Goal: Task Accomplishment & Management: Use online tool/utility

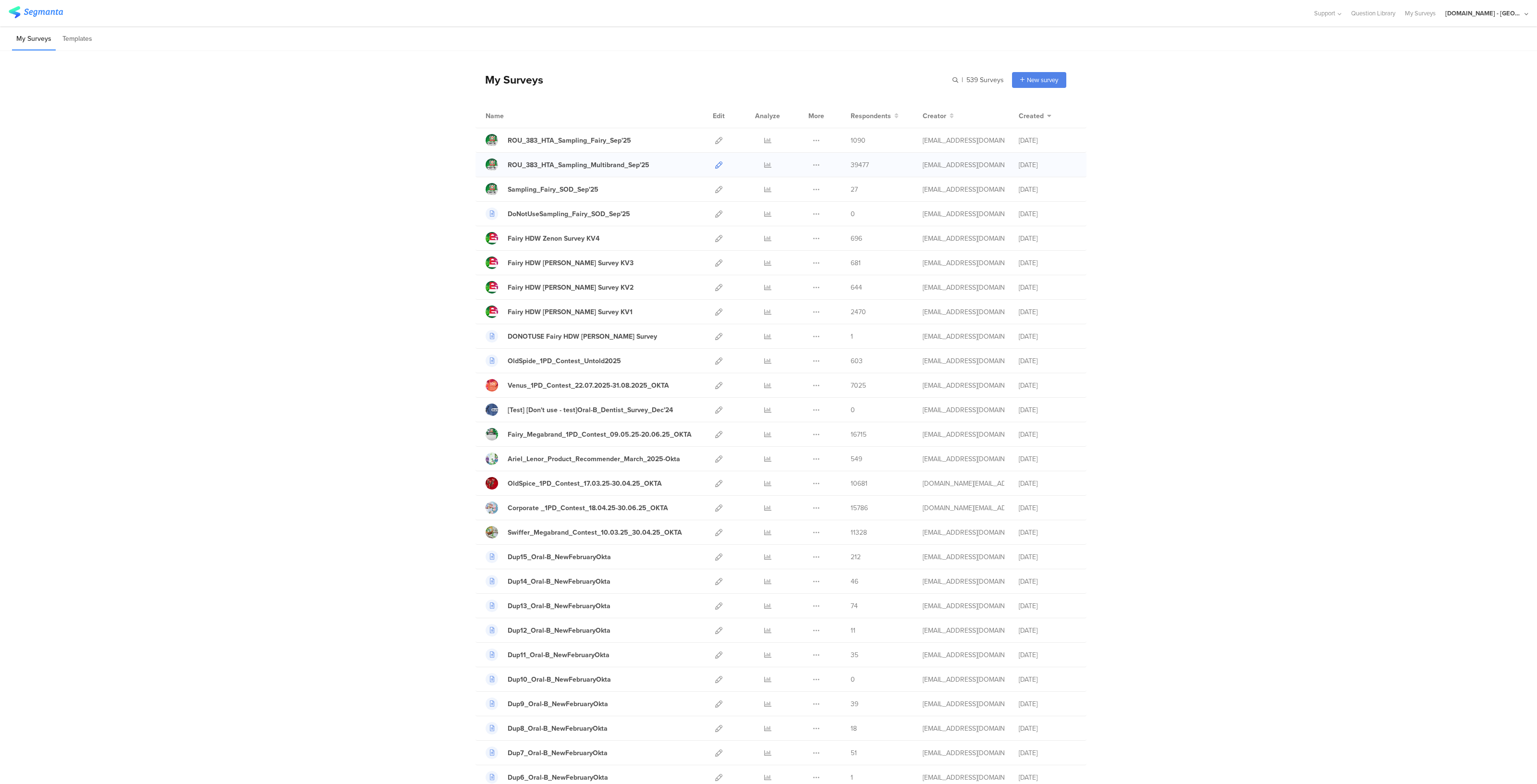
click at [715, 169] on link at bounding box center [718, 164] width 7 height 24
click at [1488, 13] on div "Youtil.ro - Romania" at bounding box center [1484, 13] width 77 height 9
click at [1440, 63] on span "JoltX Greece" at bounding box center [1454, 63] width 74 height 9
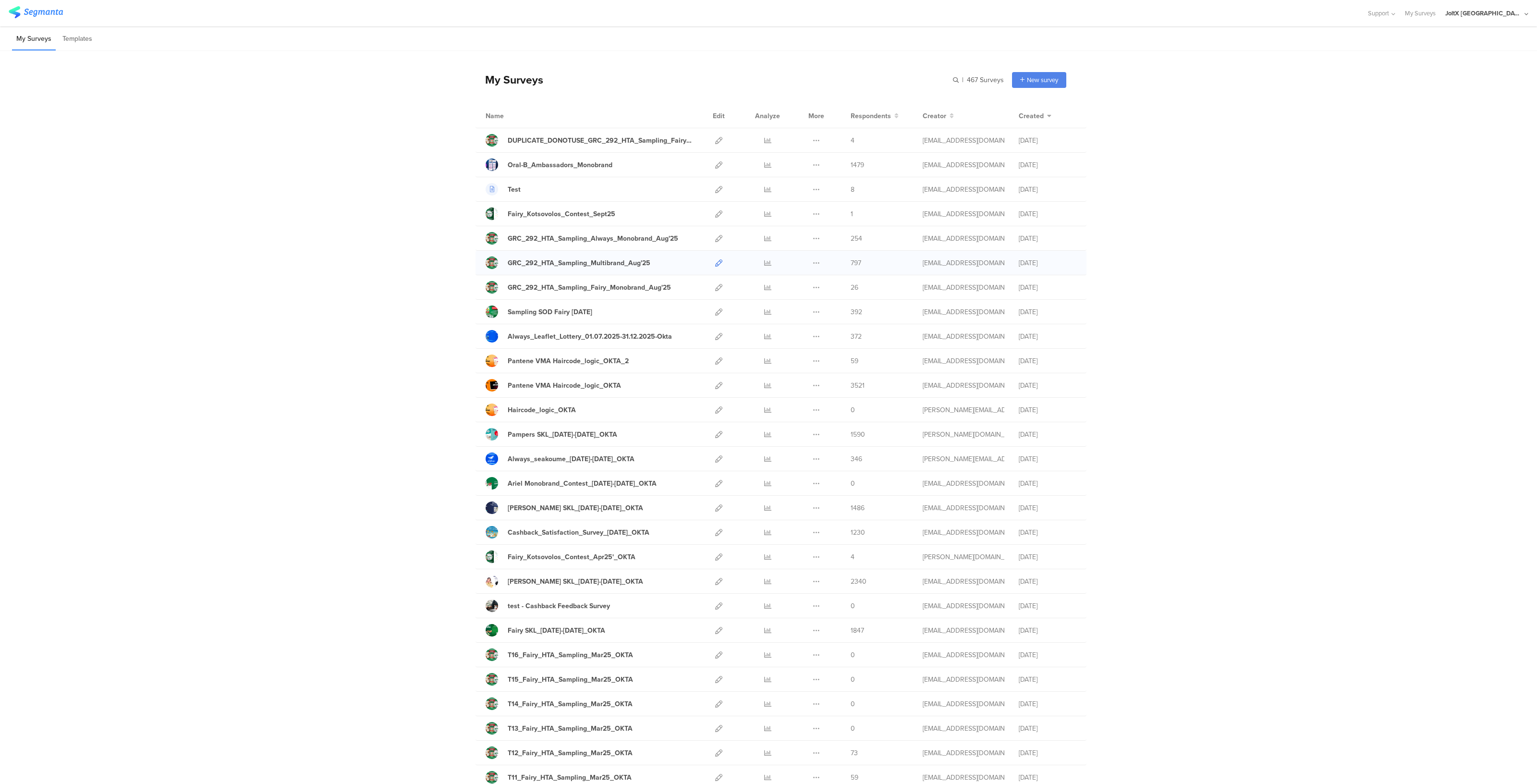
click at [717, 260] on icon at bounding box center [718, 262] width 7 height 7
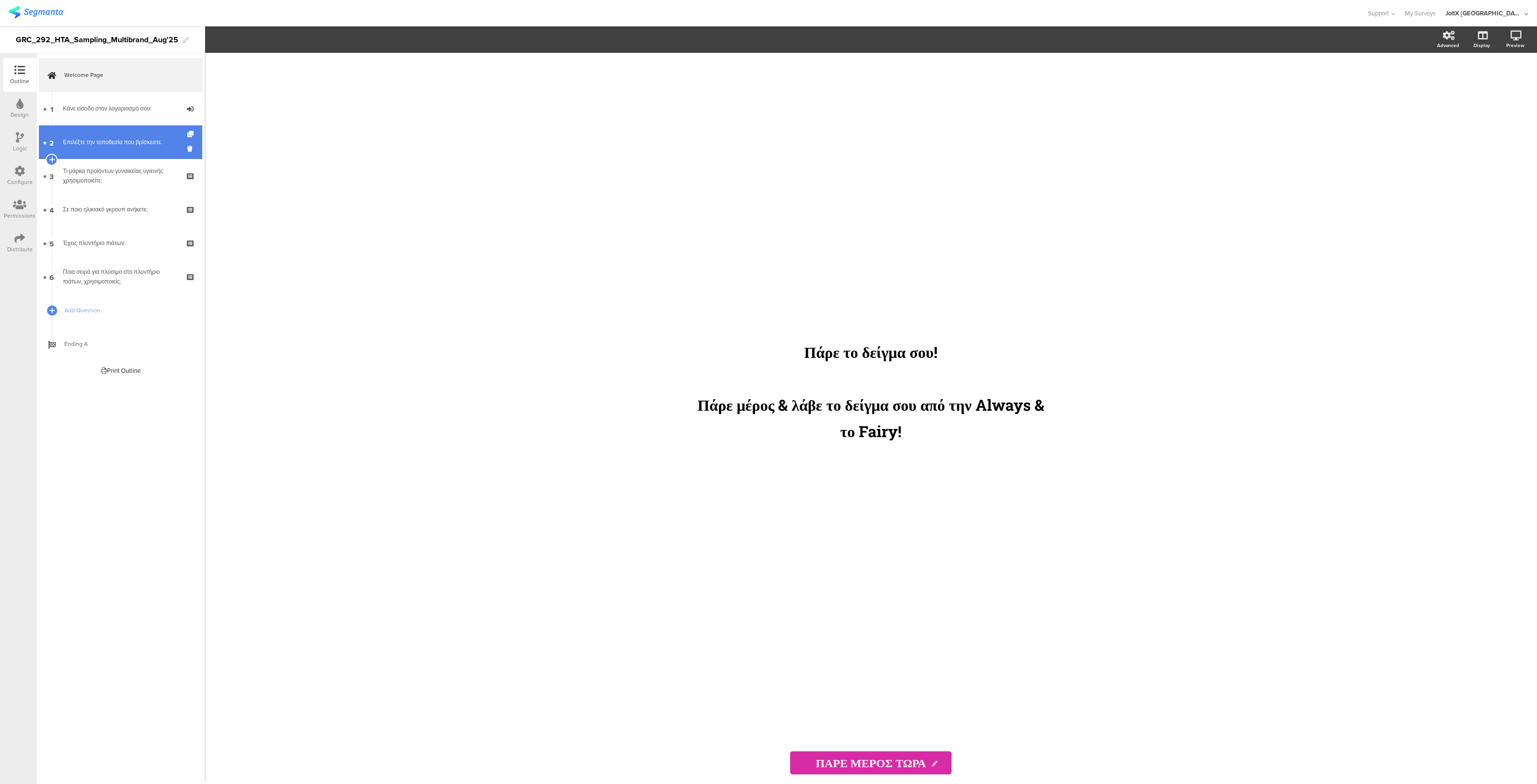
click at [119, 150] on link "2 Επιλέξτε την τοποθεσία που βρίσκεστε." at bounding box center [121, 142] width 163 height 34
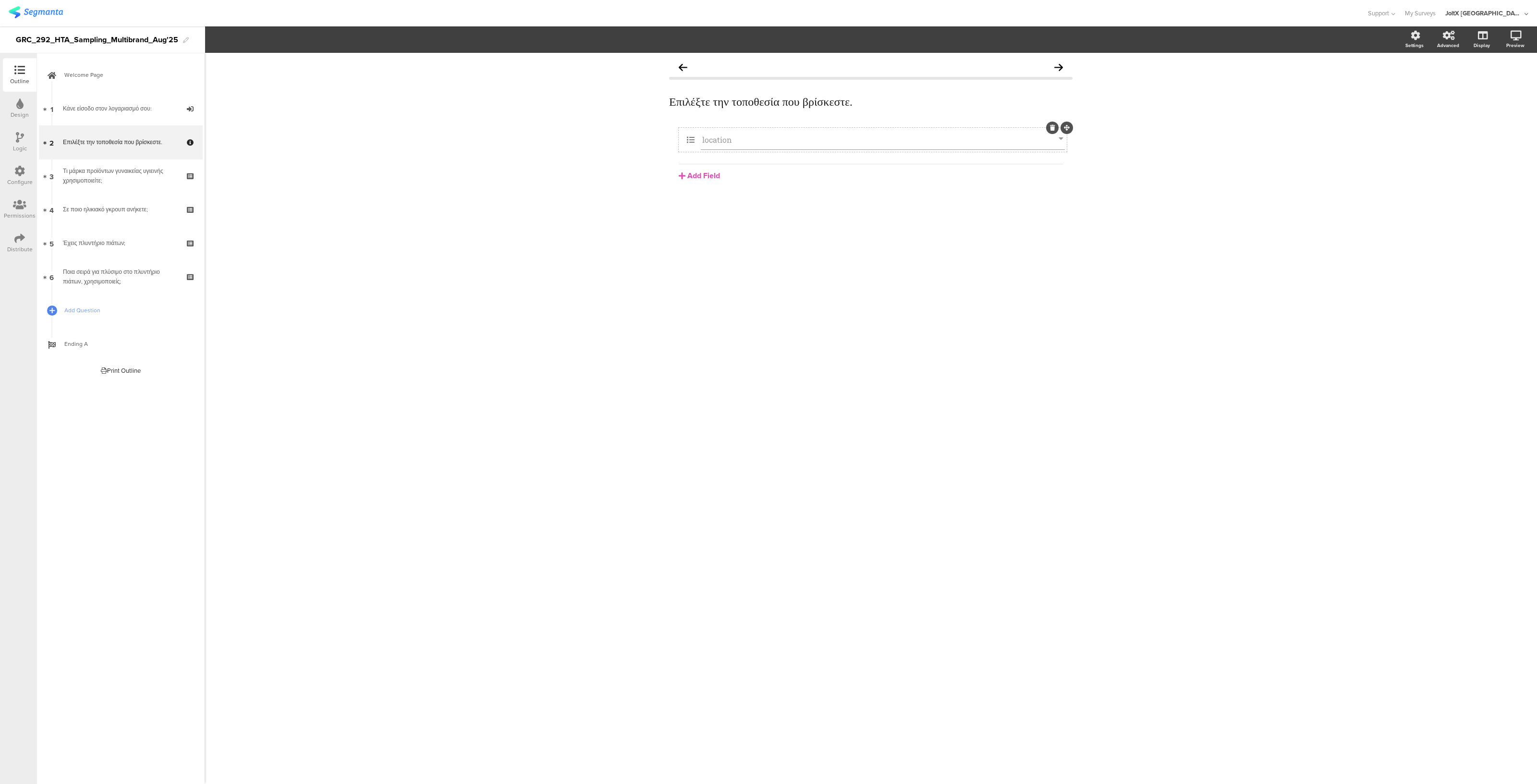
click at [801, 135] on input "location" at bounding box center [880, 139] width 356 height 10
click at [283, 39] on icon "button" at bounding box center [283, 39] width 9 height 8
click at [341, 33] on button "Dropdown Choices" at bounding box center [339, 39] width 78 height 20
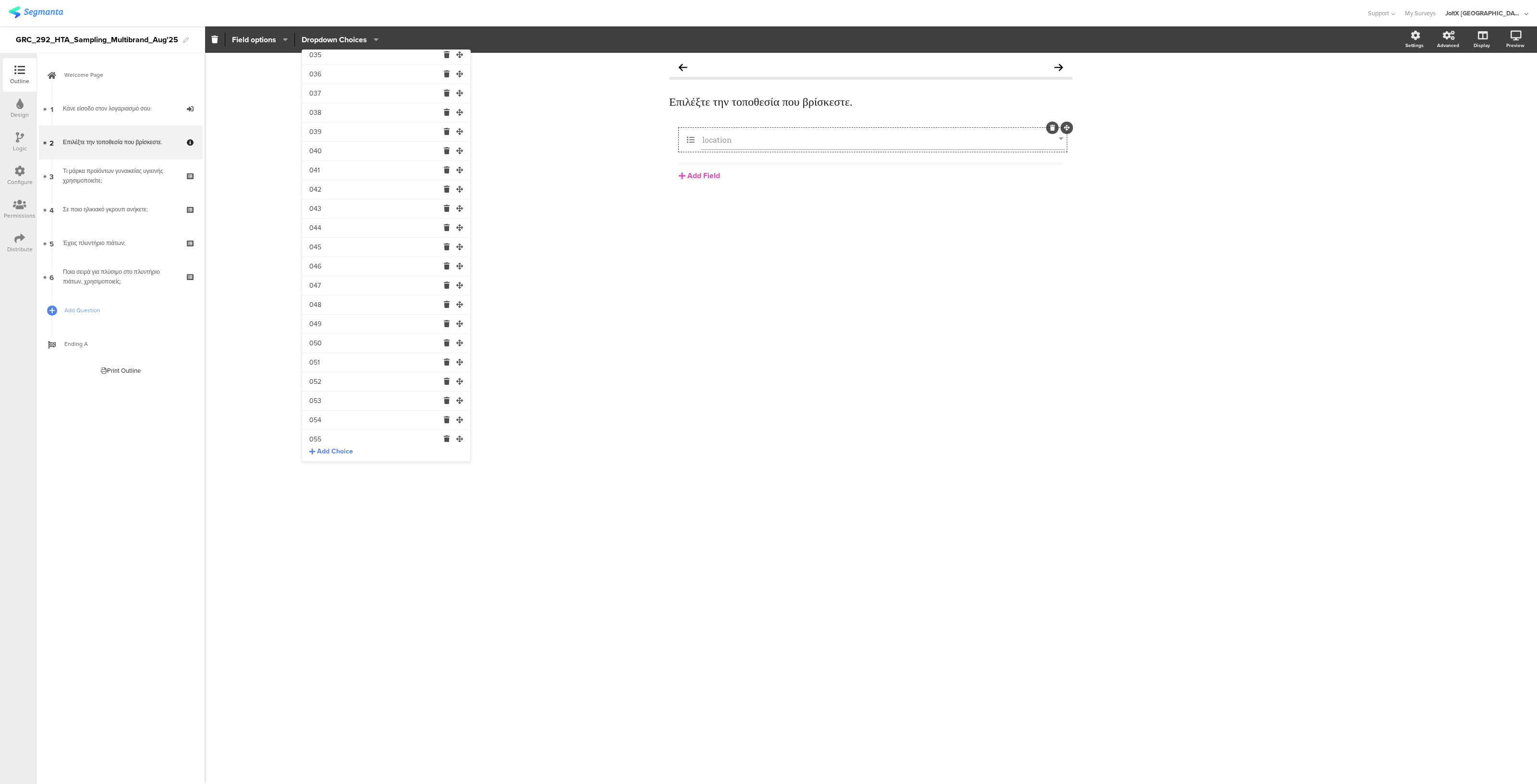
scroll to position [780, 0]
click at [328, 453] on span "Add Choice" at bounding box center [335, 451] width 36 height 9
click at [322, 430] on input "text" at bounding box center [374, 432] width 130 height 20
type input "100"
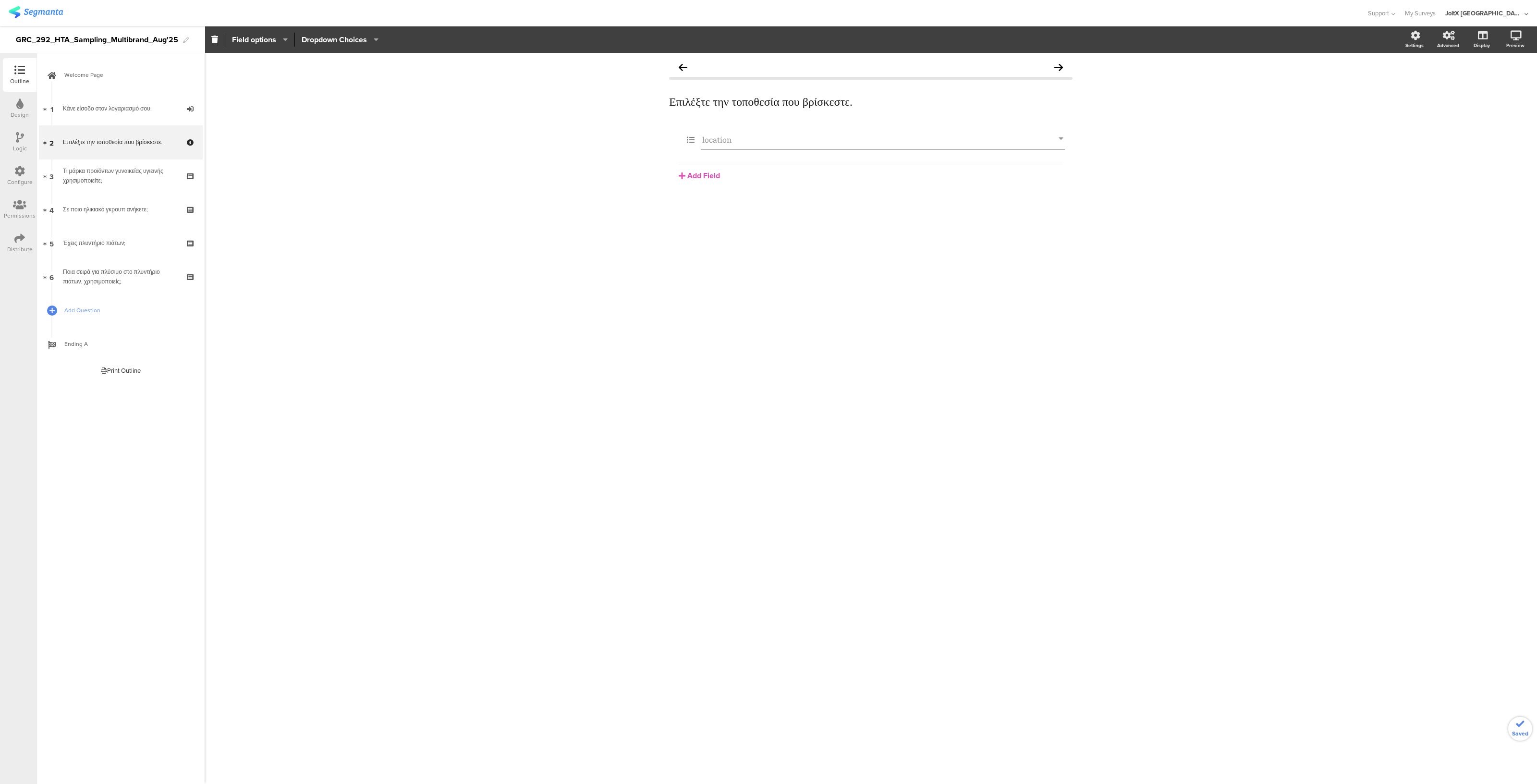
click at [426, 523] on div "Επιλέξτε την τοποθεσία που βρίσκεστε. Επιλέξτε την τοποθεσία που βρίσκεστε. loc…" at bounding box center [870, 417] width 1333 height 731
click at [28, 170] on div "Configure" at bounding box center [20, 175] width 34 height 34
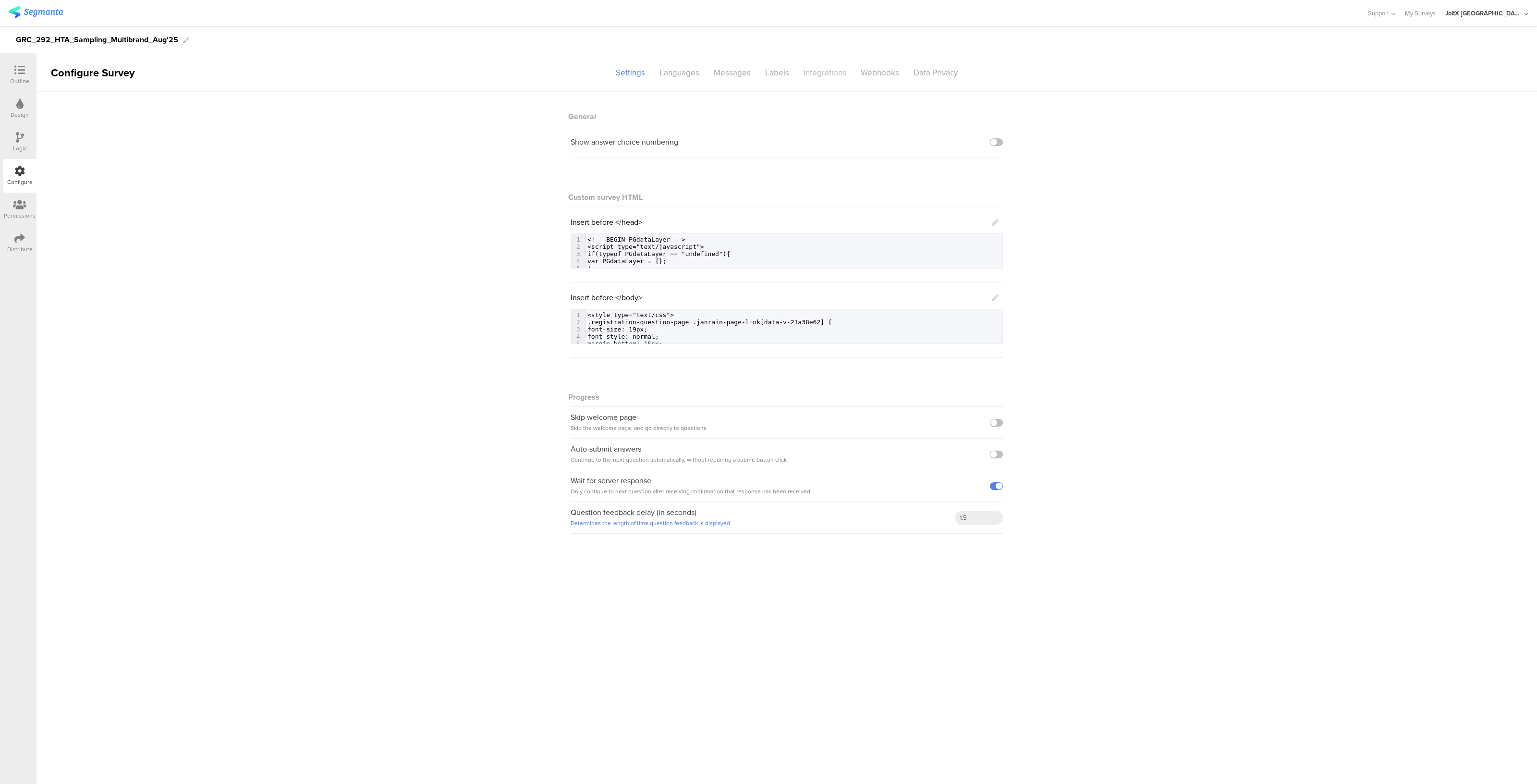
click at [819, 74] on div "Integrations" at bounding box center [825, 72] width 57 height 16
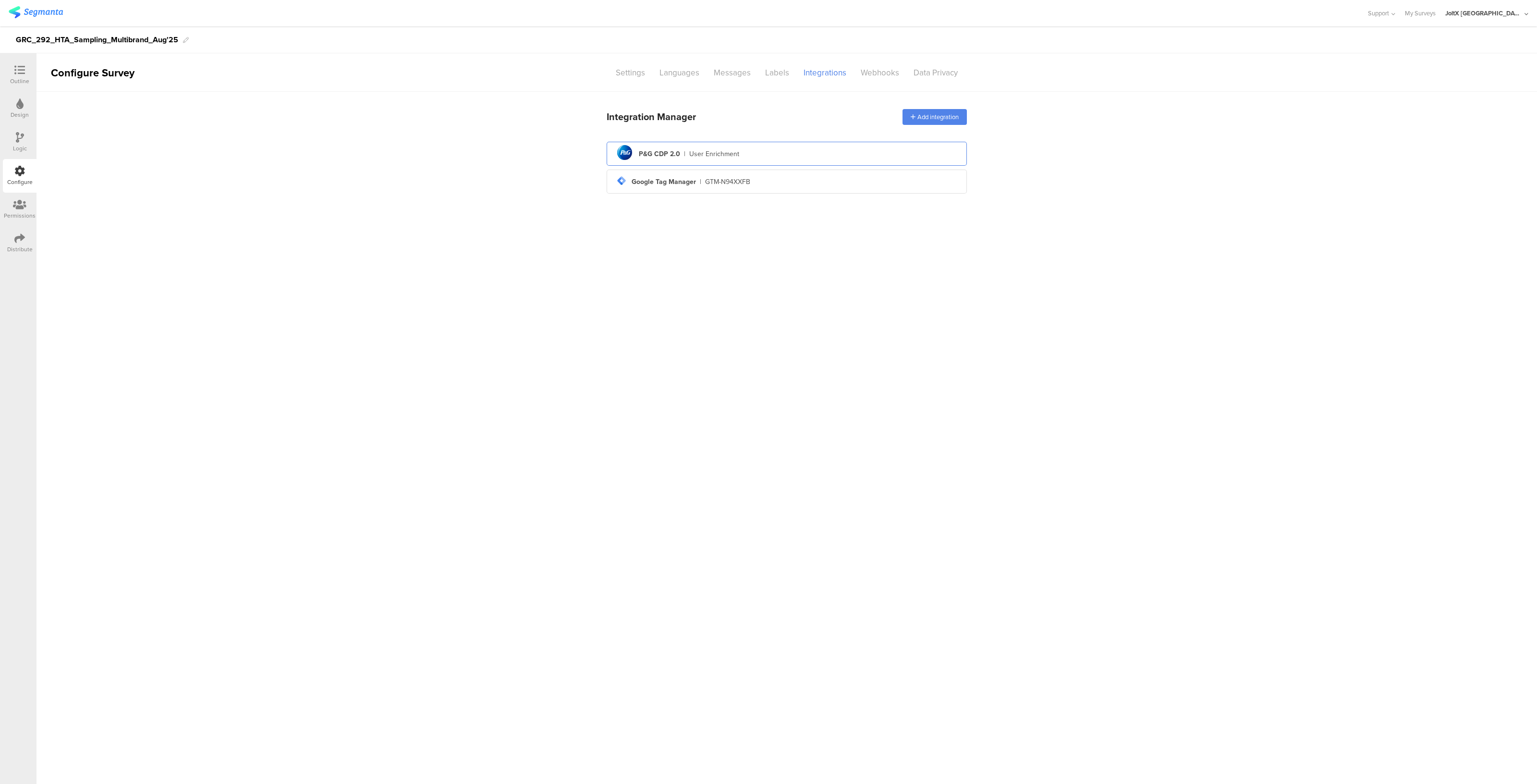
click at [695, 156] on div "User Enrichment" at bounding box center [714, 154] width 50 height 10
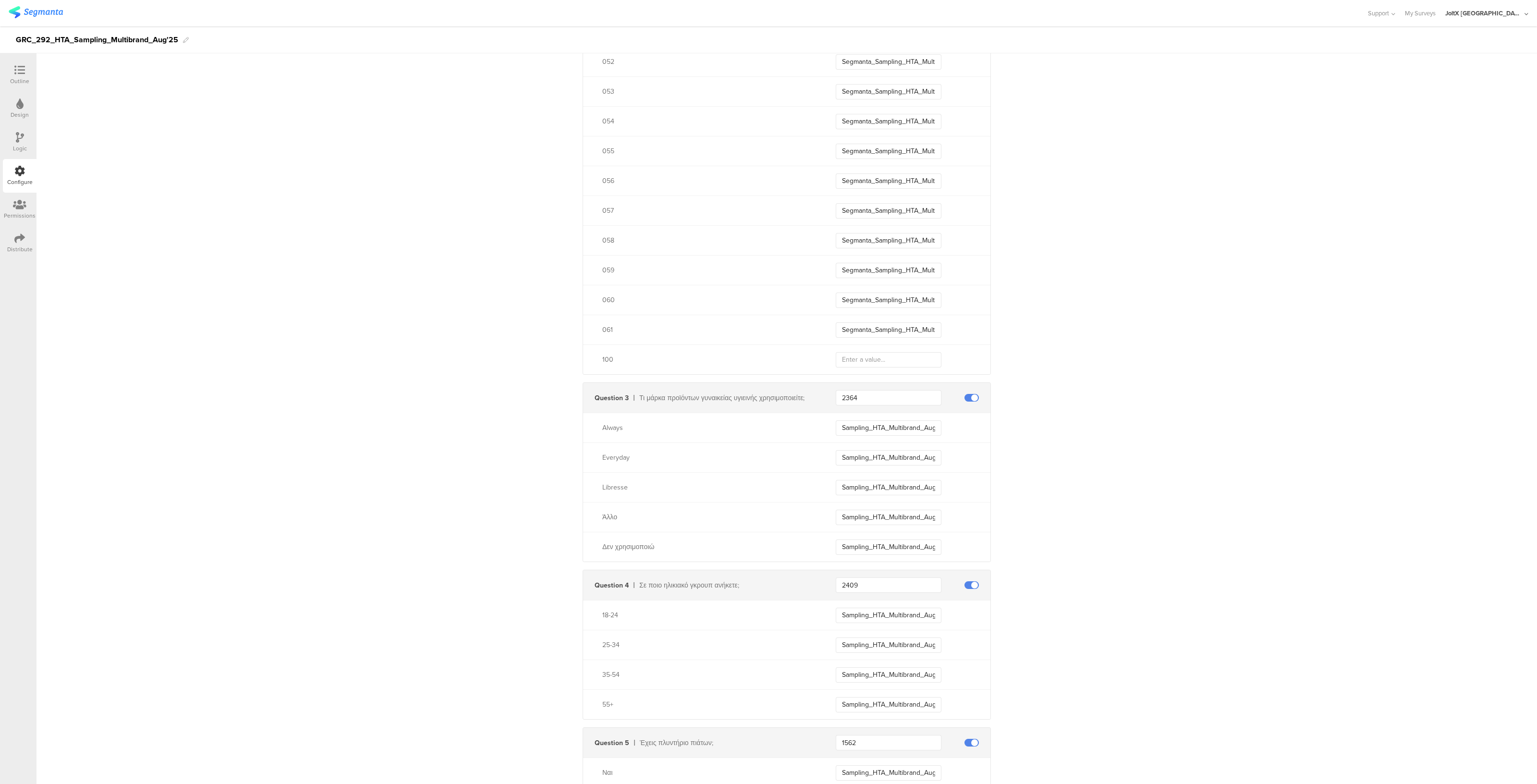
scroll to position [2019, 0]
click at [863, 367] on div "100" at bounding box center [787, 359] width 407 height 30
click at [859, 331] on input "Segmanta_Sampling_HTA_Multibrand_Aug25_061" at bounding box center [888, 330] width 106 height 16
click at [856, 365] on input "text" at bounding box center [888, 359] width 106 height 16
paste input "Segmanta_Sampling_HTA_Multibrand_Aug25_061"
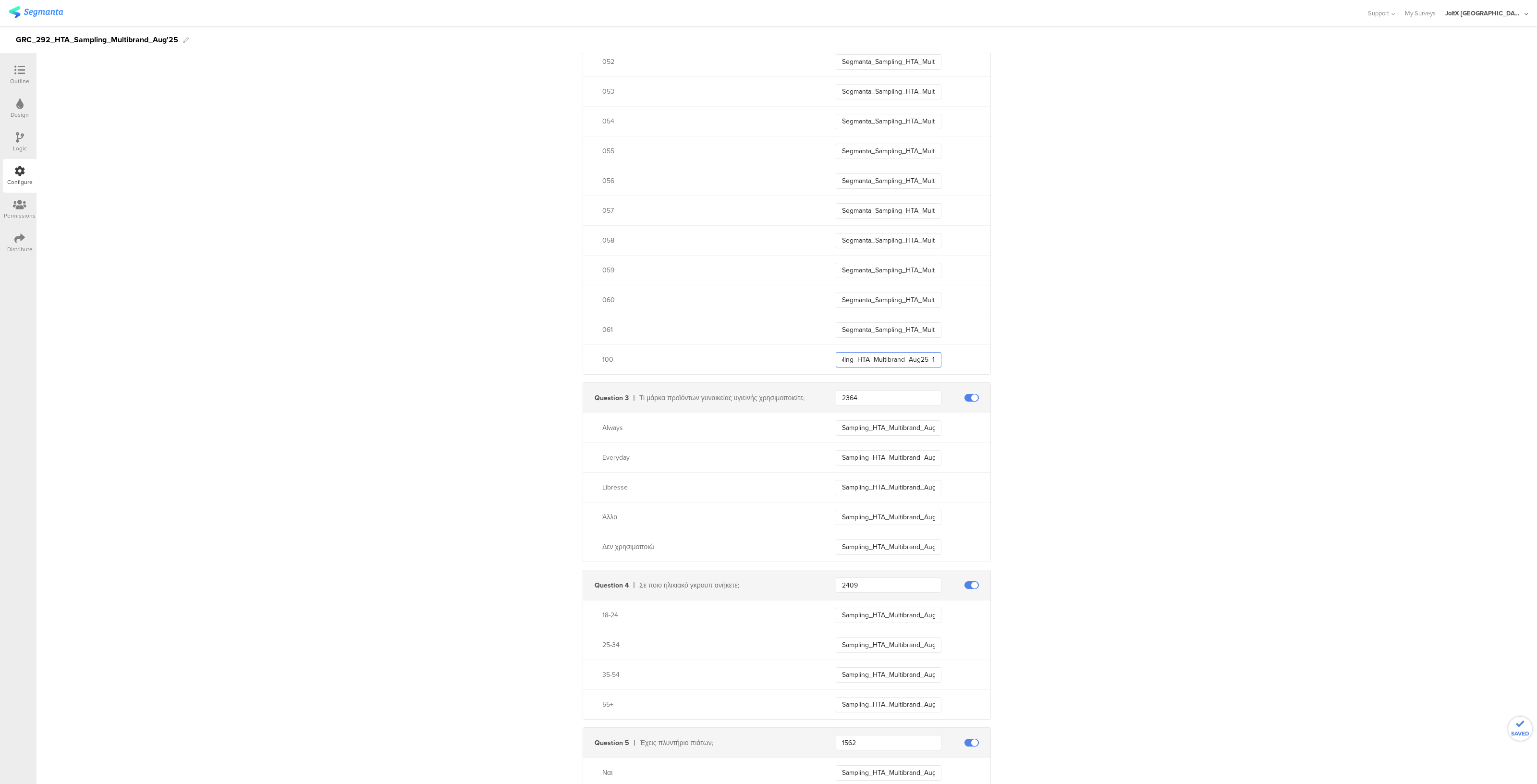
scroll to position [0, 57]
type input "Segmanta_Sampling_HTA_Multibrand_Aug25_100"
click at [901, 353] on input "Segmanta_Sampling_HTA_Multibrand_Aug25_100" at bounding box center [888, 359] width 106 height 16
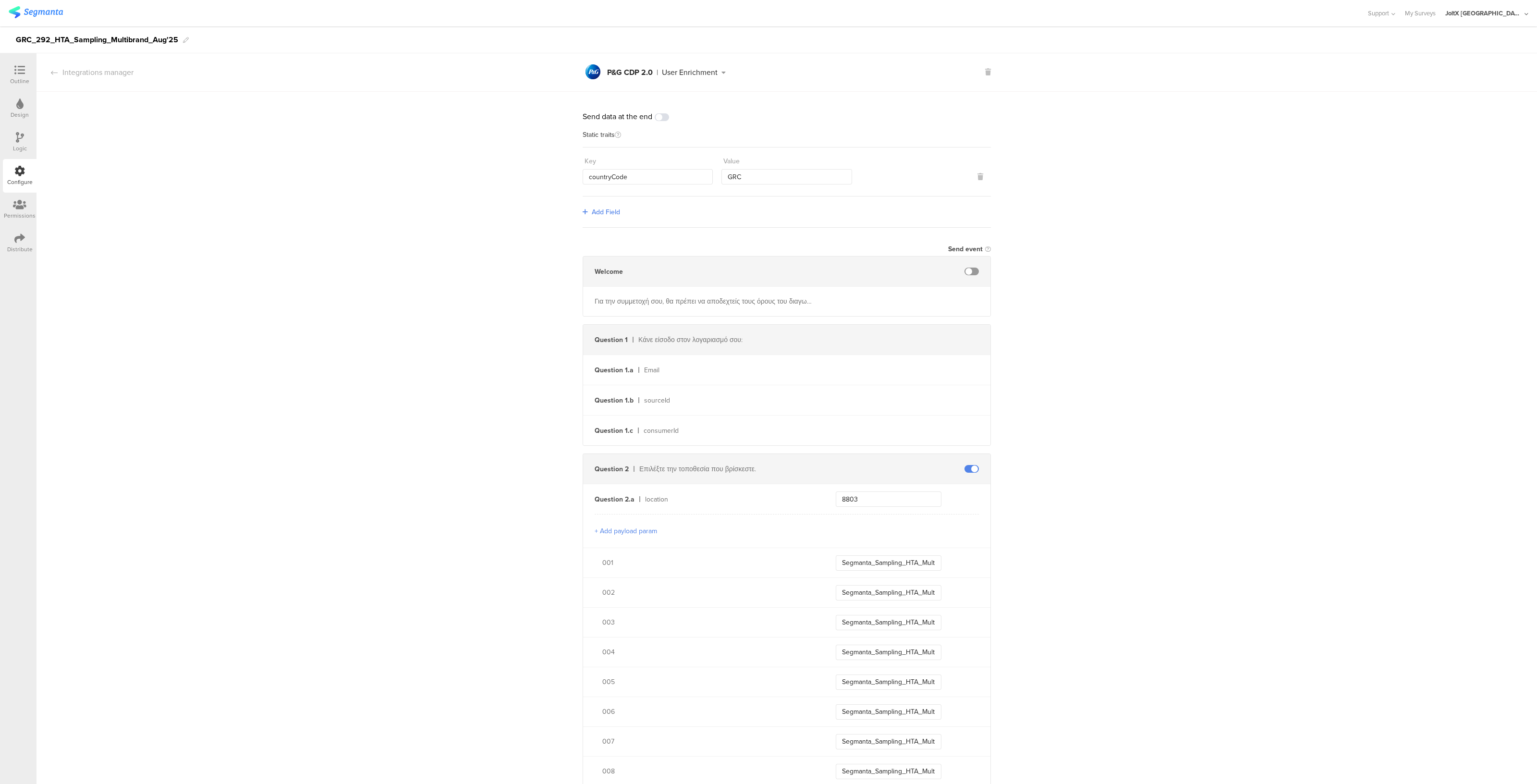
click at [20, 251] on div "Distribute" at bounding box center [20, 249] width 25 height 9
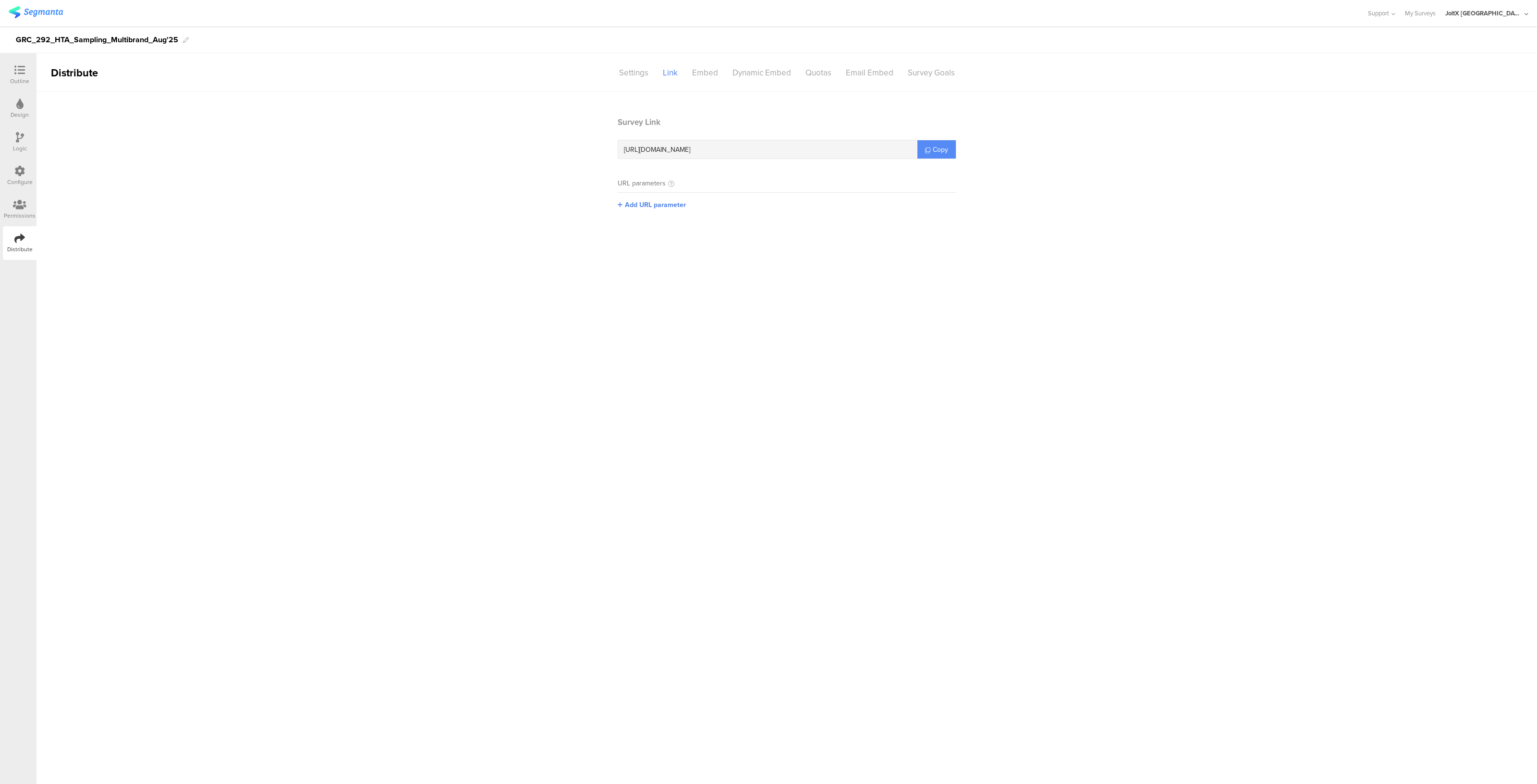
click at [925, 151] on icon at bounding box center [928, 150] width 5 height 5
